Goal: Complete application form: Complete application form

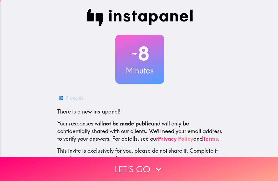
click at [182, 172] on button "Let's go" at bounding box center [139, 169] width 278 height 24
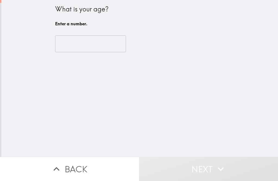
click at [107, 42] on input "number" at bounding box center [90, 43] width 71 height 17
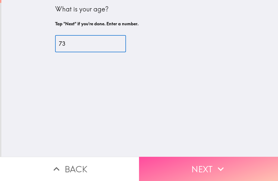
type input "73"
click at [217, 171] on icon "button" at bounding box center [221, 169] width 12 height 12
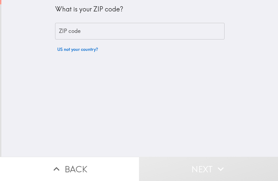
click at [174, 31] on input "ZIP code" at bounding box center [140, 31] width 170 height 17
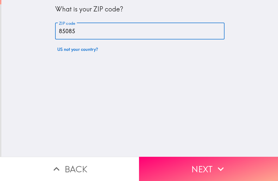
type input "85085"
click at [210, 166] on button "Next" at bounding box center [208, 169] width 139 height 24
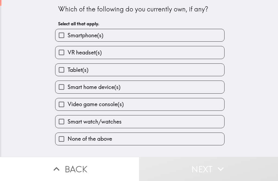
click at [192, 33] on label "Smartphone(s)" at bounding box center [139, 35] width 169 height 12
click at [68, 33] on input "Smartphone(s)" at bounding box center [61, 35] width 12 height 12
checkbox input "true"
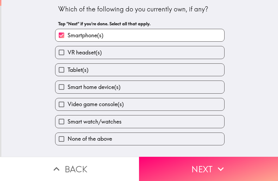
click at [188, 68] on label "Tablet(s)" at bounding box center [139, 70] width 169 height 12
click at [68, 68] on input "Tablet(s)" at bounding box center [61, 70] width 12 height 12
checkbox input "true"
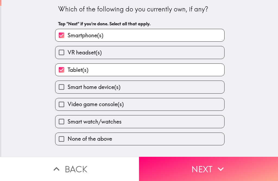
click at [212, 171] on button "Next" at bounding box center [208, 169] width 139 height 24
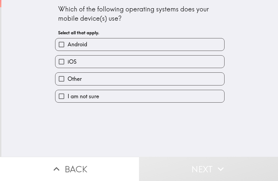
click at [192, 61] on label "iOS" at bounding box center [139, 61] width 169 height 12
click at [68, 61] on input "iOS" at bounding box center [61, 61] width 12 height 12
checkbox input "true"
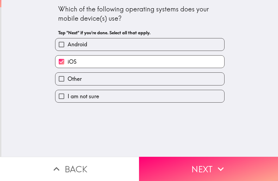
click at [209, 171] on button "Next" at bounding box center [208, 169] width 139 height 24
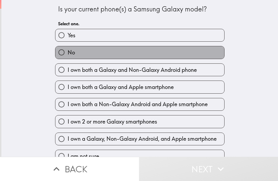
click at [206, 52] on label "No" at bounding box center [139, 52] width 169 height 12
click at [68, 52] on input "No" at bounding box center [61, 52] width 12 height 12
radio input "true"
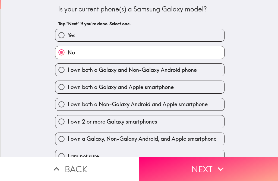
click at [216, 171] on icon "button" at bounding box center [221, 169] width 12 height 12
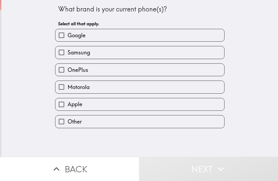
click at [199, 103] on label "Apple" at bounding box center [139, 104] width 169 height 12
click at [68, 103] on input "Apple" at bounding box center [61, 104] width 12 height 12
checkbox input "true"
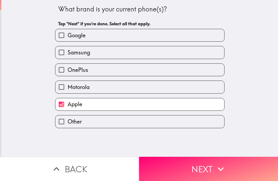
click at [217, 169] on icon "button" at bounding box center [221, 169] width 12 height 12
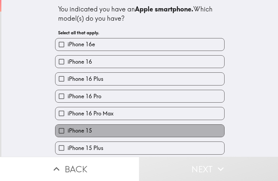
click at [209, 127] on label "iPhone 15" at bounding box center [139, 131] width 169 height 12
click at [68, 127] on input "iPhone 15" at bounding box center [61, 131] width 12 height 12
checkbox input "true"
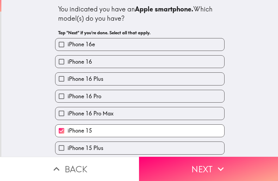
click at [217, 170] on icon "button" at bounding box center [221, 169] width 12 height 12
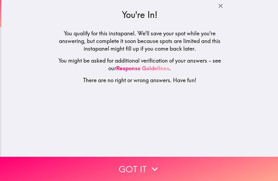
click at [215, 167] on button "Got it" at bounding box center [139, 169] width 278 height 24
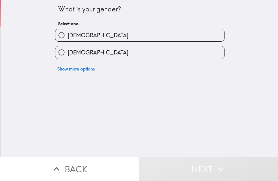
click at [188, 36] on label "Male" at bounding box center [139, 35] width 169 height 12
click at [68, 36] on input "Male" at bounding box center [61, 35] width 12 height 12
radio input "true"
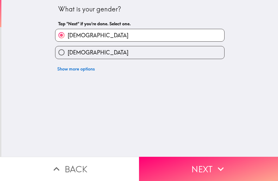
click at [208, 169] on button "Next" at bounding box center [208, 169] width 139 height 24
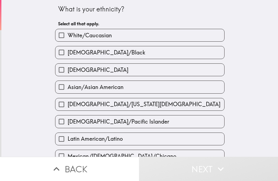
click at [197, 36] on label "White/Caucasian" at bounding box center [139, 35] width 169 height 12
click at [68, 36] on input "White/Caucasian" at bounding box center [61, 35] width 12 height 12
checkbox input "true"
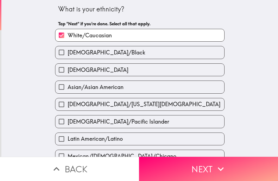
click at [204, 171] on button "Next" at bounding box center [208, 169] width 139 height 24
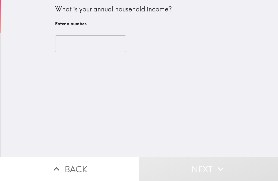
click at [116, 46] on input "number" at bounding box center [90, 43] width 71 height 17
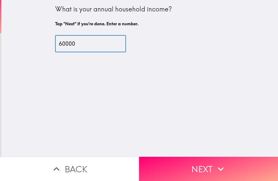
type input "60000"
click at [248, 163] on button "Next" at bounding box center [208, 169] width 139 height 24
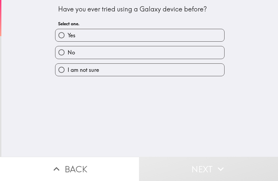
click at [180, 54] on label "No" at bounding box center [139, 52] width 169 height 12
click at [68, 54] on input "No" at bounding box center [61, 52] width 12 height 12
radio input "true"
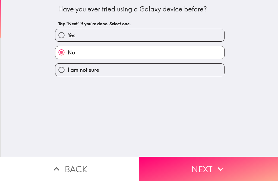
click at [207, 164] on button "Next" at bounding box center [208, 169] width 139 height 24
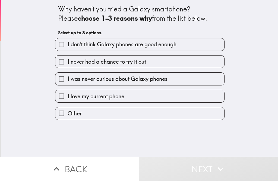
click at [199, 43] on label "I don't think Galaxy phones are good enough" at bounding box center [139, 44] width 169 height 12
click at [68, 43] on input "I don't think Galaxy phones are good enough" at bounding box center [61, 44] width 12 height 12
checkbox input "true"
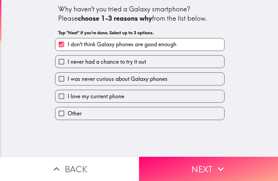
click at [207, 78] on label "I was never curious about Galaxy phones" at bounding box center [139, 79] width 169 height 12
click at [68, 78] on input "I was never curious about Galaxy phones" at bounding box center [61, 79] width 12 height 12
checkbox input "true"
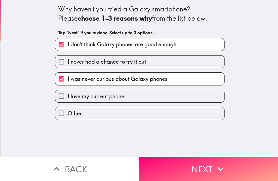
click at [204, 97] on label "I love my current phone" at bounding box center [139, 96] width 169 height 12
click at [68, 97] on input "I love my current phone" at bounding box center [61, 96] width 12 height 12
checkbox input "true"
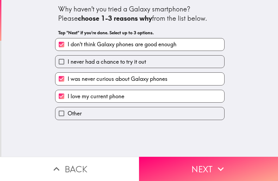
click at [203, 161] on button "Next" at bounding box center [208, 169] width 139 height 24
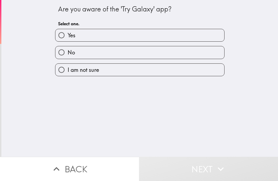
click at [195, 49] on label "No" at bounding box center [139, 52] width 169 height 12
click at [68, 49] on input "No" at bounding box center [61, 52] width 12 height 12
radio input "true"
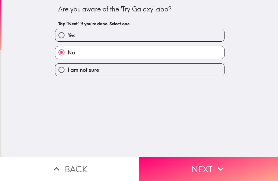
click at [196, 163] on button "Next" at bounding box center [208, 169] width 139 height 24
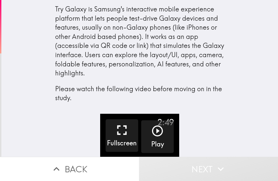
click at [164, 133] on button "Play" at bounding box center [157, 136] width 33 height 33
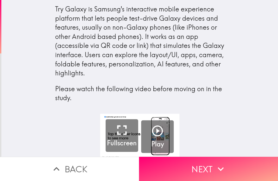
click at [226, 169] on icon "button" at bounding box center [221, 169] width 12 height 12
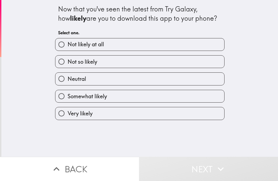
click at [200, 59] on label "Not so likely" at bounding box center [139, 61] width 169 height 12
click at [68, 59] on input "Not so likely" at bounding box center [61, 61] width 12 height 12
radio input "true"
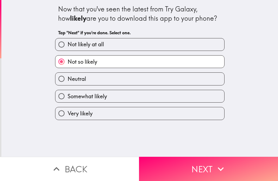
click at [190, 176] on button "Next" at bounding box center [208, 169] width 139 height 24
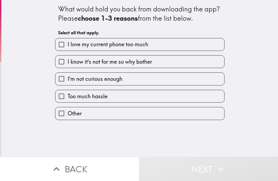
click at [195, 61] on label "I know it's not for me so why bother" at bounding box center [139, 61] width 169 height 12
click at [68, 61] on input "I know it's not for me so why bother" at bounding box center [61, 61] width 12 height 12
checkbox input "true"
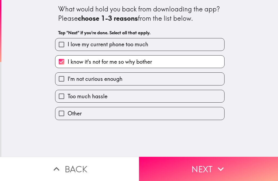
click at [199, 170] on button "Next" at bounding box center [208, 169] width 139 height 24
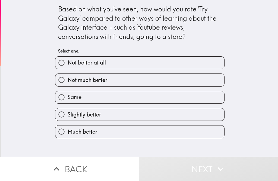
click at [210, 78] on label "Not much better" at bounding box center [139, 80] width 169 height 12
click at [68, 78] on input "Not much better" at bounding box center [61, 80] width 12 height 12
radio input "true"
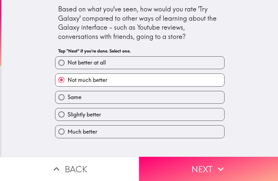
click at [204, 167] on button "Next" at bounding box center [208, 169] width 139 height 24
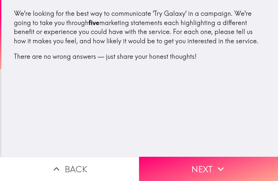
click at [224, 170] on icon "button" at bounding box center [221, 169] width 12 height 12
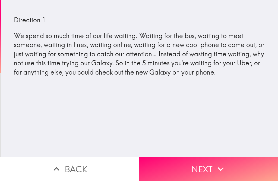
click at [237, 171] on button "Next" at bounding box center [208, 169] width 139 height 24
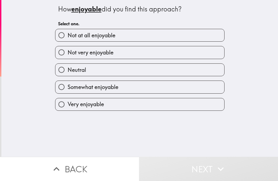
click at [210, 54] on label "Not very enjoyable" at bounding box center [139, 52] width 169 height 12
click at [68, 54] on input "Not very enjoyable" at bounding box center [61, 52] width 12 height 12
radio input "true"
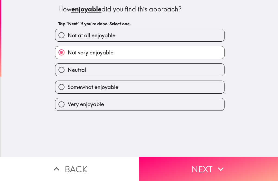
click at [224, 169] on icon "button" at bounding box center [221, 169] width 12 height 12
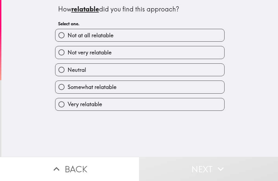
click at [206, 53] on label "Not very relatable" at bounding box center [139, 52] width 169 height 12
click at [68, 53] on input "Not very relatable" at bounding box center [61, 52] width 12 height 12
radio input "true"
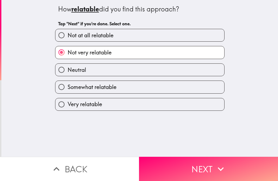
click at [222, 171] on icon "button" at bounding box center [221, 169] width 12 height 12
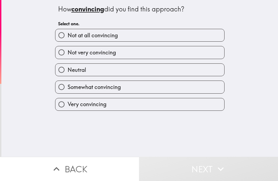
click at [211, 69] on label "Neutral" at bounding box center [139, 70] width 169 height 12
click at [68, 69] on input "Neutral" at bounding box center [61, 70] width 12 height 12
radio input "true"
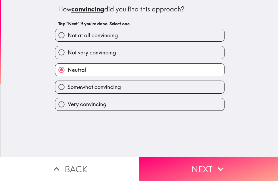
click at [222, 171] on icon "button" at bounding box center [221, 169] width 12 height 12
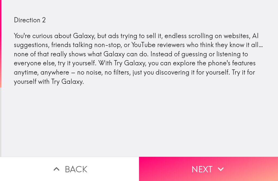
click at [234, 167] on button "Next" at bounding box center [208, 169] width 139 height 24
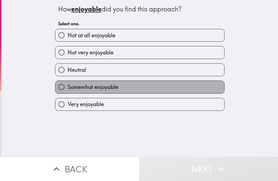
click at [214, 86] on label "Somewhat enjoyable" at bounding box center [139, 87] width 169 height 12
click at [68, 86] on input "Somewhat enjoyable" at bounding box center [61, 87] width 12 height 12
radio input "true"
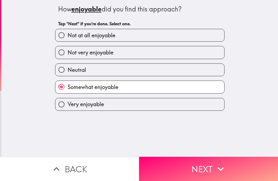
click at [227, 170] on button "Next" at bounding box center [208, 169] width 139 height 24
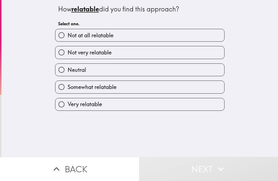
click at [206, 87] on label "Somewhat relatable" at bounding box center [139, 87] width 169 height 12
click at [68, 87] on input "Somewhat relatable" at bounding box center [61, 87] width 12 height 12
radio input "true"
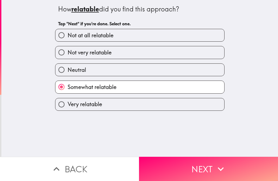
click at [227, 170] on button "Next" at bounding box center [208, 169] width 139 height 24
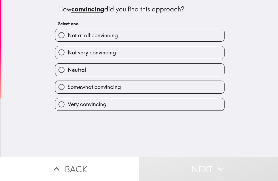
click at [207, 69] on label "Neutral" at bounding box center [139, 70] width 169 height 12
click at [68, 69] on input "Neutral" at bounding box center [61, 70] width 12 height 12
radio input "true"
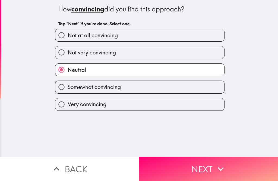
click at [222, 170] on icon "button" at bounding box center [221, 169] width 12 height 12
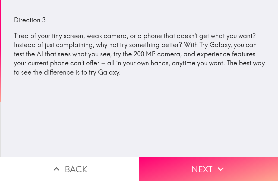
click at [228, 167] on button "Next" at bounding box center [208, 169] width 139 height 24
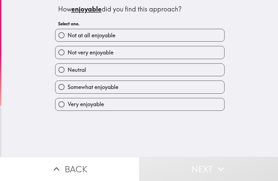
click at [200, 52] on label "Not very enjoyable" at bounding box center [139, 52] width 169 height 12
click at [68, 52] on input "Not very enjoyable" at bounding box center [61, 52] width 12 height 12
radio input "true"
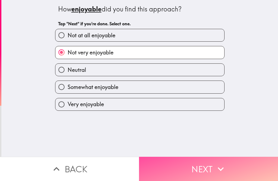
click at [212, 170] on button "Next" at bounding box center [208, 169] width 139 height 24
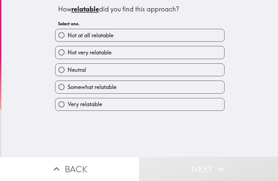
click at [201, 54] on label "Not very relatable" at bounding box center [139, 52] width 169 height 12
click at [68, 54] on input "Not very relatable" at bounding box center [61, 52] width 12 height 12
radio input "true"
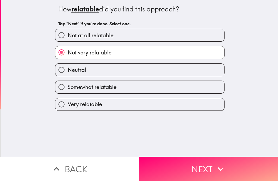
click at [210, 169] on button "Next" at bounding box center [208, 169] width 139 height 24
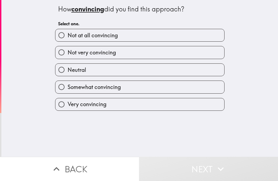
click at [202, 56] on label "Not very convincing" at bounding box center [139, 52] width 169 height 12
click at [68, 56] on input "Not very convincing" at bounding box center [61, 52] width 12 height 12
radio input "true"
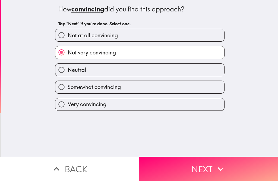
click at [215, 169] on icon "button" at bounding box center [221, 169] width 12 height 12
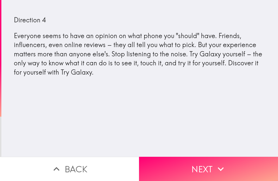
click at [218, 172] on icon "button" at bounding box center [221, 169] width 12 height 12
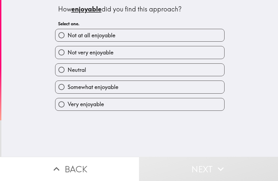
click at [202, 54] on label "Not very enjoyable" at bounding box center [139, 52] width 169 height 12
click at [68, 54] on input "Not very enjoyable" at bounding box center [61, 52] width 12 height 12
radio input "true"
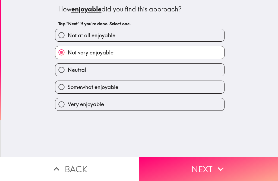
click at [209, 171] on button "Next" at bounding box center [208, 169] width 139 height 24
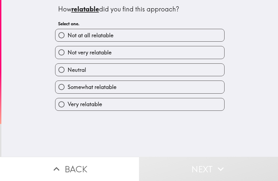
click at [189, 73] on label "Neutral" at bounding box center [139, 70] width 169 height 12
click at [68, 73] on input "Neutral" at bounding box center [61, 70] width 12 height 12
radio input "true"
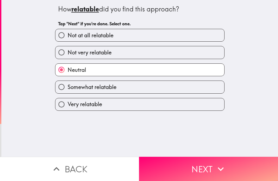
click at [214, 169] on button "Next" at bounding box center [208, 169] width 139 height 24
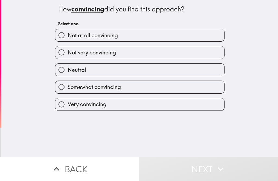
click at [200, 55] on label "Not very convincing" at bounding box center [139, 52] width 169 height 12
click at [68, 55] on input "Not very convincing" at bounding box center [61, 52] width 12 height 12
radio input "true"
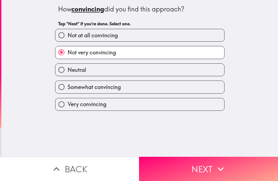
click at [211, 167] on button "Next" at bounding box center [208, 169] width 139 height 24
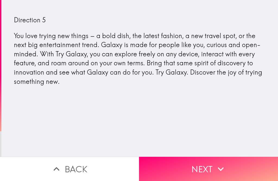
click at [233, 166] on button "Next" at bounding box center [208, 169] width 139 height 24
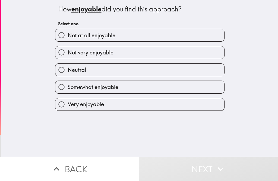
click at [207, 32] on label "Not at all enjoyable" at bounding box center [139, 35] width 169 height 12
click at [68, 32] on input "Not at all enjoyable" at bounding box center [61, 35] width 12 height 12
radio input "true"
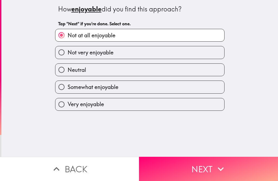
click at [218, 164] on icon "button" at bounding box center [221, 169] width 12 height 12
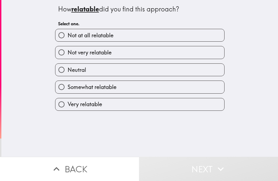
click at [197, 52] on label "Not very relatable" at bounding box center [139, 52] width 169 height 12
click at [68, 52] on input "Not very relatable" at bounding box center [61, 52] width 12 height 12
radio input "true"
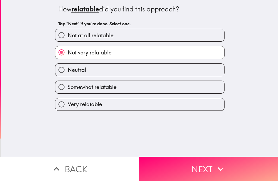
click at [213, 170] on button "Next" at bounding box center [208, 169] width 139 height 24
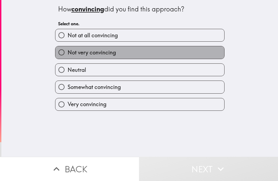
click at [198, 53] on label "Not very convincing" at bounding box center [139, 52] width 169 height 12
click at [68, 53] on input "Not very convincing" at bounding box center [61, 52] width 12 height 12
radio input "true"
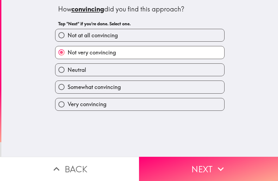
click at [212, 173] on button "Next" at bounding box center [208, 169] width 139 height 24
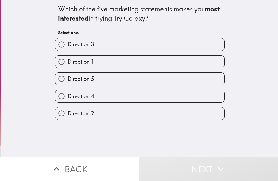
click at [208, 44] on label "Direction 3" at bounding box center [139, 44] width 169 height 12
click at [68, 44] on input "Direction 3" at bounding box center [61, 44] width 12 height 12
radio input "true"
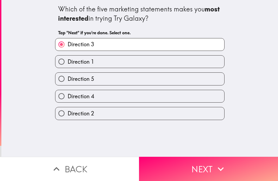
click at [223, 168] on icon "button" at bounding box center [221, 169] width 6 height 4
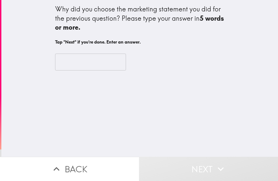
click at [69, 58] on input "text" at bounding box center [90, 62] width 71 height 17
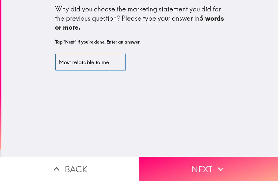
type input "Most relatable to me"
click at [233, 169] on button "Next" at bounding box center [208, 169] width 139 height 24
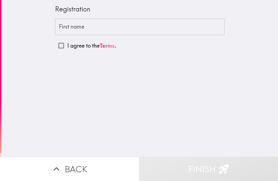
click at [118, 23] on input "First name" at bounding box center [140, 26] width 170 height 17
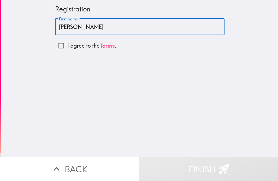
type input "Tom"
click at [110, 47] on link "Terms" at bounding box center [107, 45] width 15 height 7
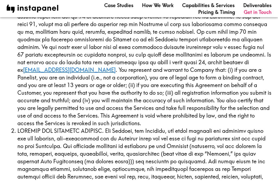
scroll to position [354, 0]
